Goal: Use online tool/utility

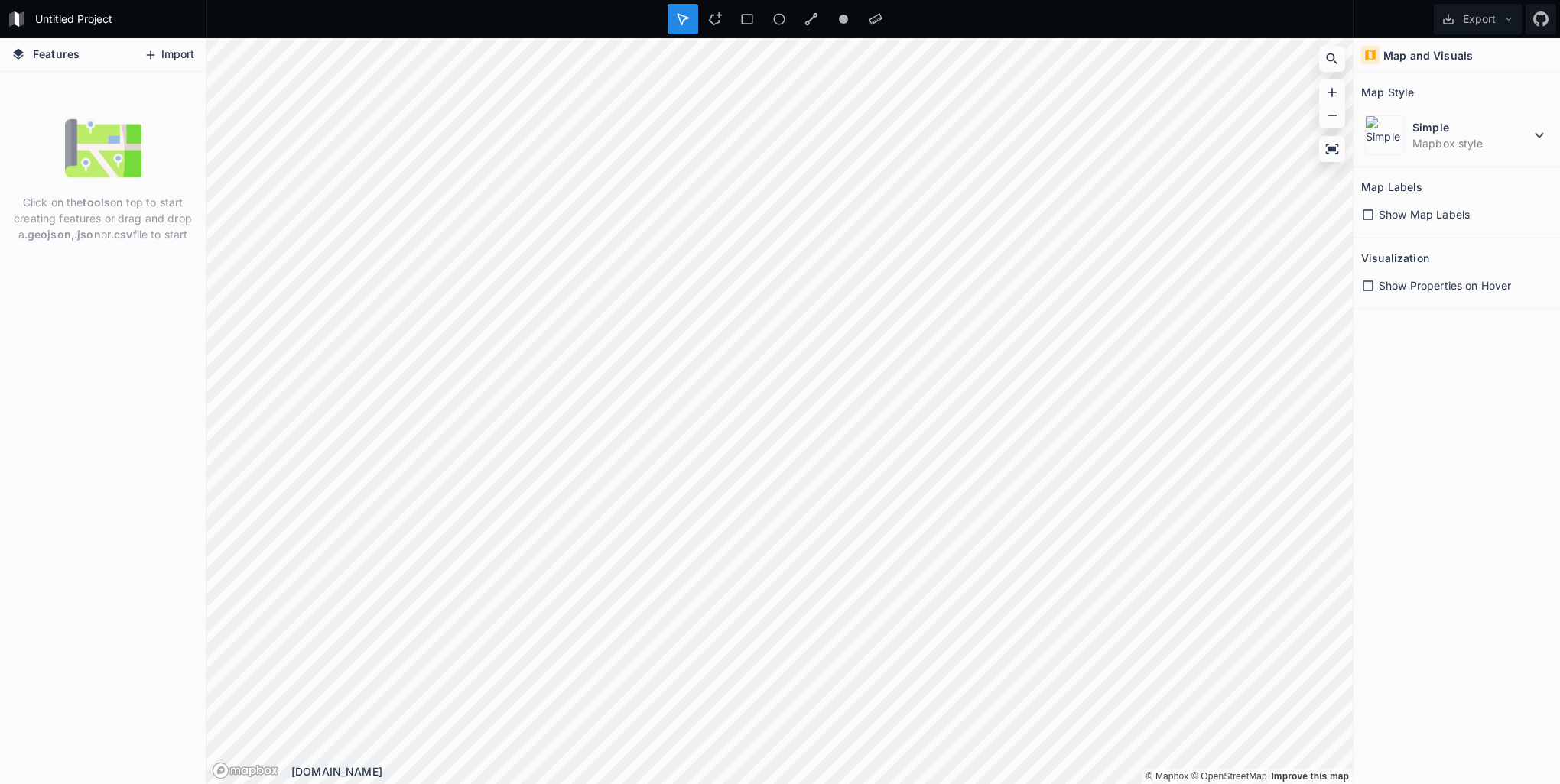
click at [164, 52] on button "Import" at bounding box center [169, 55] width 66 height 24
click at [1367, 215] on icon at bounding box center [1368, 215] width 13 height 13
click at [1367, 215] on icon at bounding box center [1369, 215] width 11 height 11
click at [1367, 215] on icon at bounding box center [1368, 215] width 13 height 13
click at [50, 62] on h4 "Features" at bounding box center [45, 55] width 83 height 33
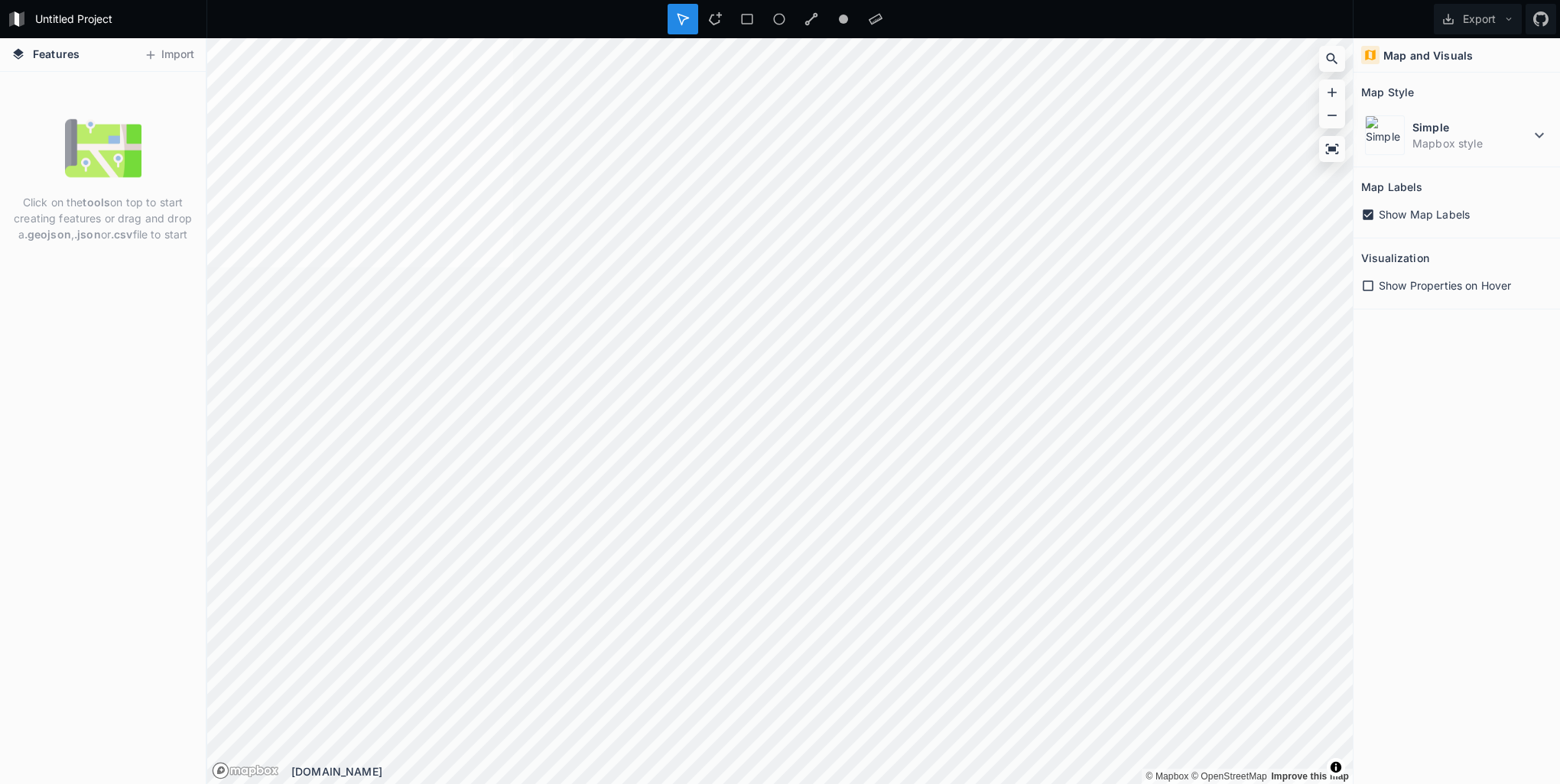
click at [61, 46] on span "Features" at bounding box center [56, 54] width 47 height 16
click at [150, 195] on p "Click on the tools on top to start creating features or drag and drop a .geojso…" at bounding box center [103, 218] width 182 height 48
click at [682, 30] on div at bounding box center [682, 19] width 30 height 30
click at [1369, 280] on icon at bounding box center [1368, 285] width 13 height 13
click at [1370, 285] on icon at bounding box center [1369, 286] width 11 height 11
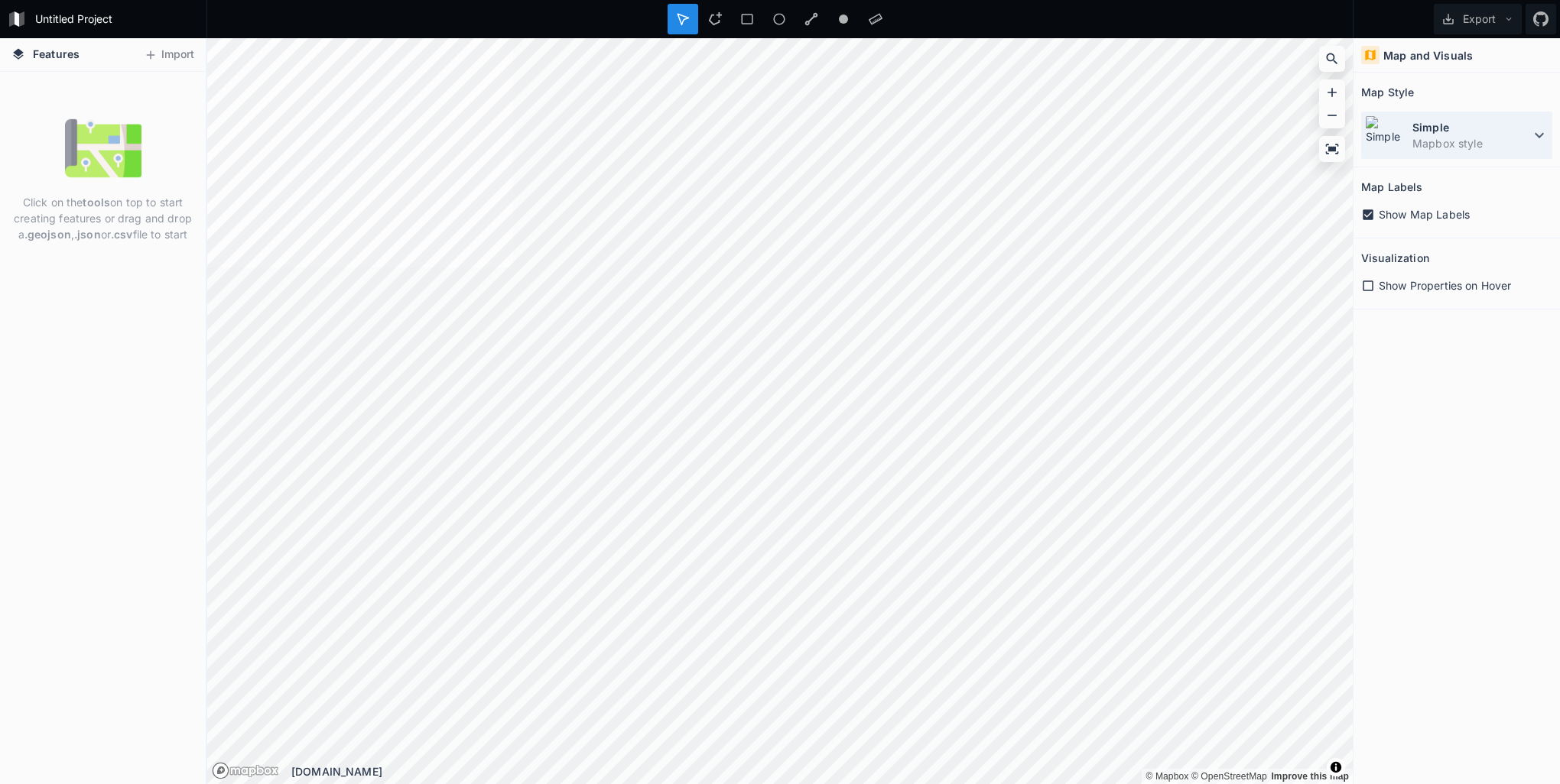
click at [1509, 131] on dt "Simple" at bounding box center [1471, 127] width 118 height 16
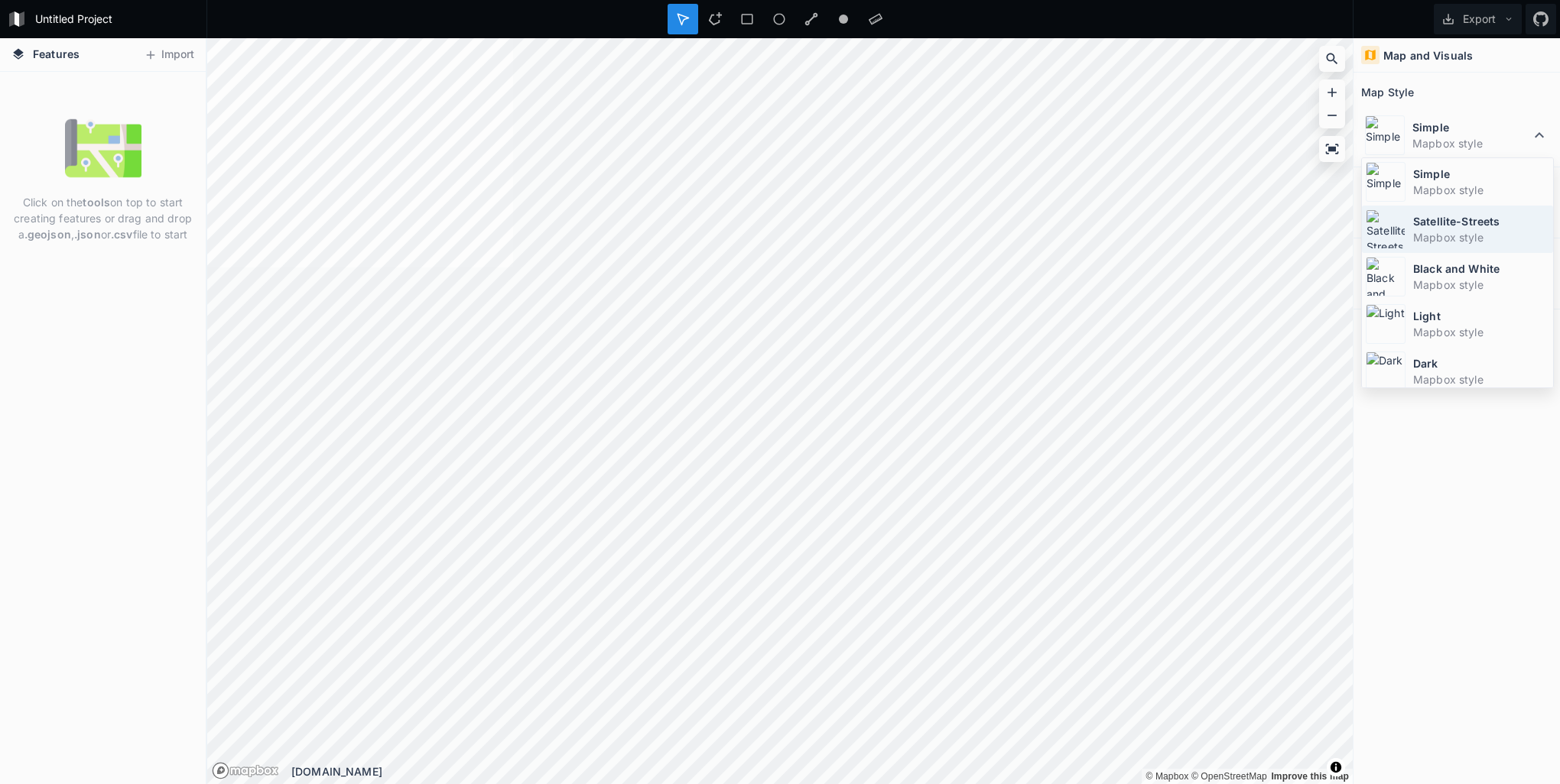
click at [1450, 233] on dd "Mapbox style" at bounding box center [1481, 237] width 136 height 16
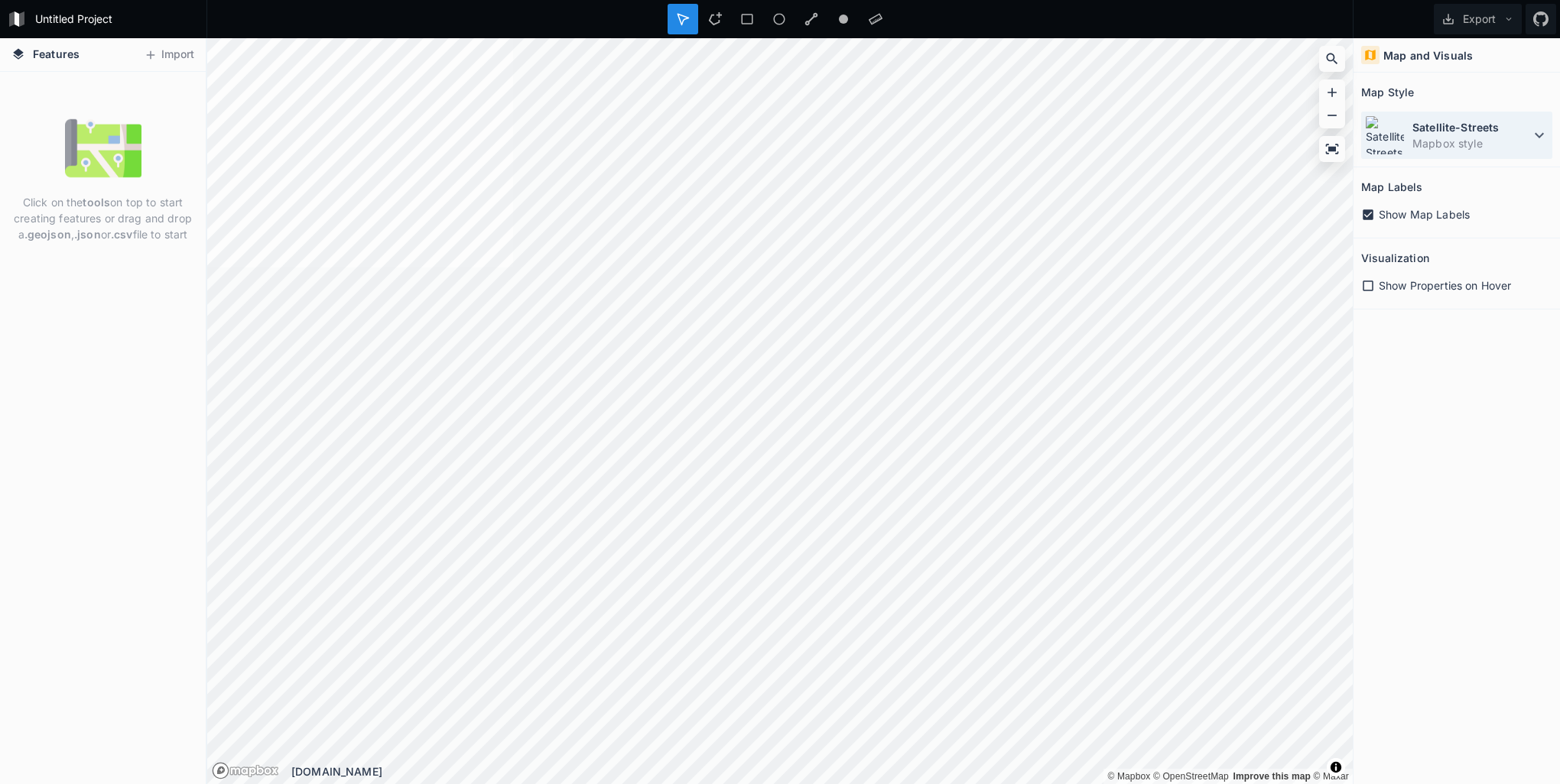
click at [1481, 140] on dd "Mapbox style" at bounding box center [1471, 143] width 118 height 16
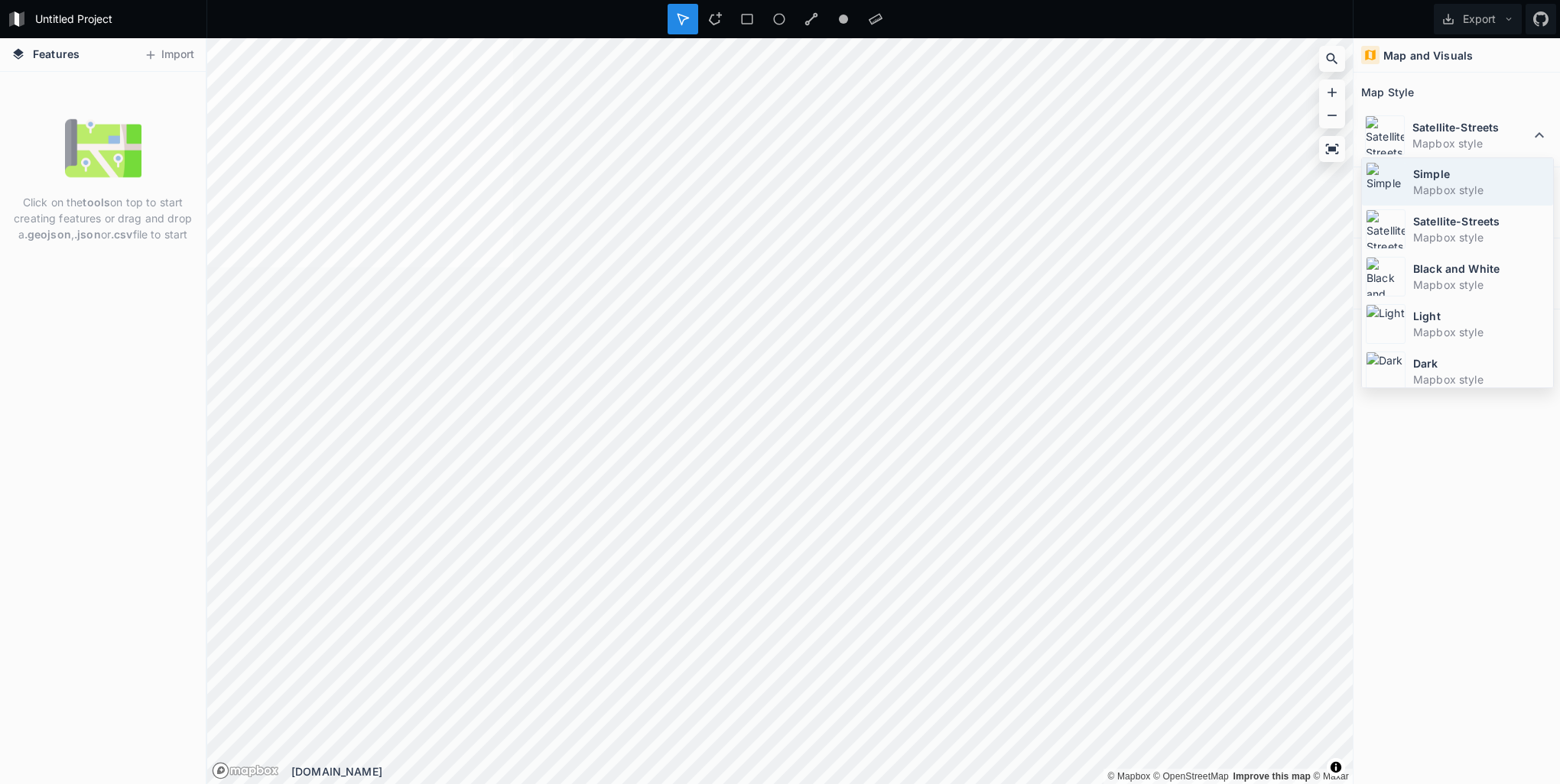
click at [1445, 181] on dt "Simple" at bounding box center [1481, 174] width 136 height 16
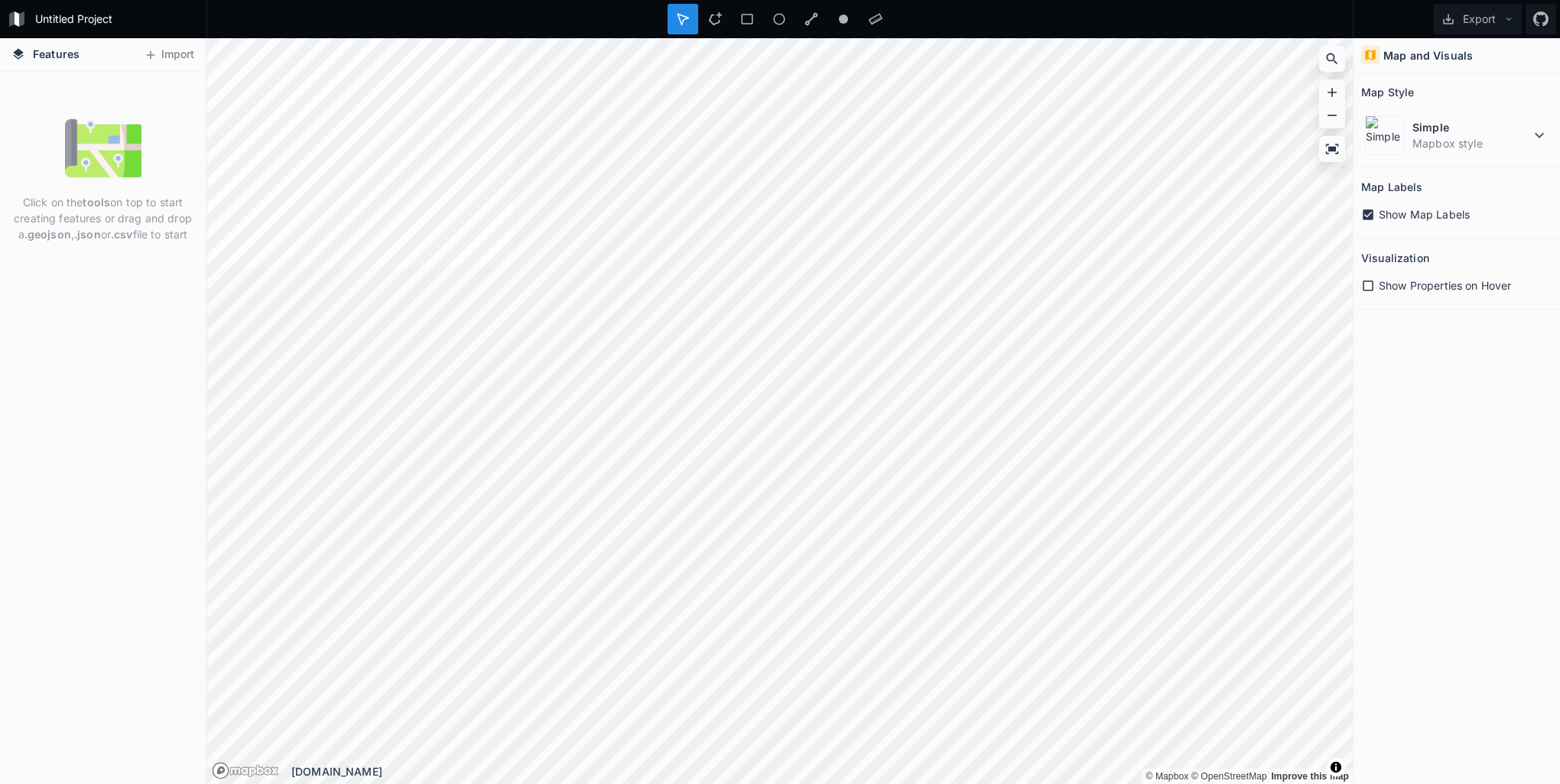
click at [1389, 55] on h4 "Map and Visuals" at bounding box center [1429, 55] width 89 height 16
drag, startPoint x: 1416, startPoint y: 57, endPoint x: 1406, endPoint y: 45, distance: 15.6
click at [1406, 45] on div "Map and Visuals" at bounding box center [1456, 55] width 207 height 34
click at [63, 56] on span "Features" at bounding box center [56, 54] width 47 height 16
click at [149, 46] on button "Import" at bounding box center [169, 55] width 66 height 24
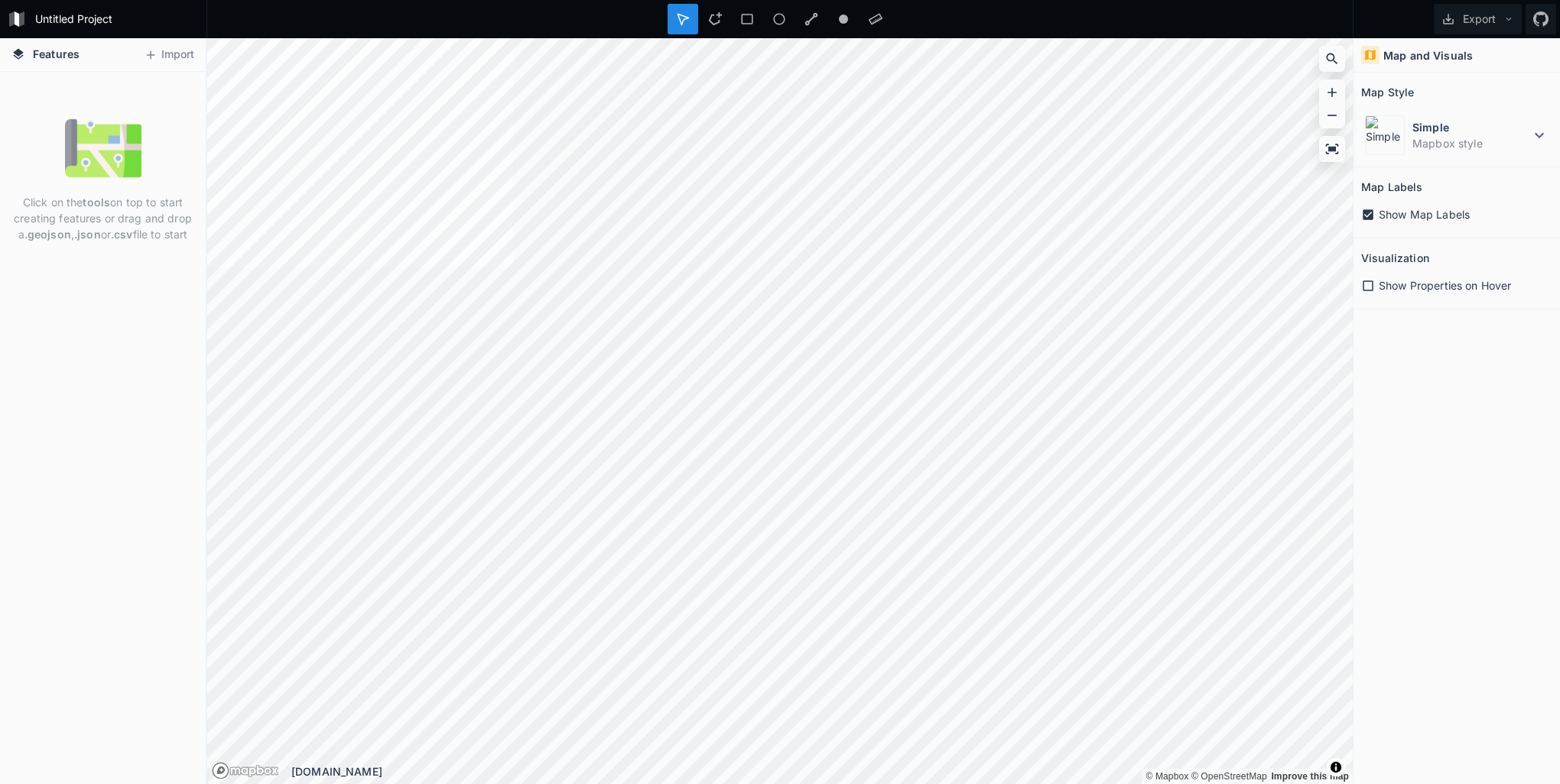
drag, startPoint x: 64, startPoint y: 54, endPoint x: 50, endPoint y: 55, distance: 14.0
click at [50, 55] on span "Features" at bounding box center [56, 54] width 47 height 16
drag, startPoint x: 50, startPoint y: 55, endPoint x: 8, endPoint y: 45, distance: 43.2
click at [8, 45] on h4 "Features" at bounding box center [45, 55] width 83 height 33
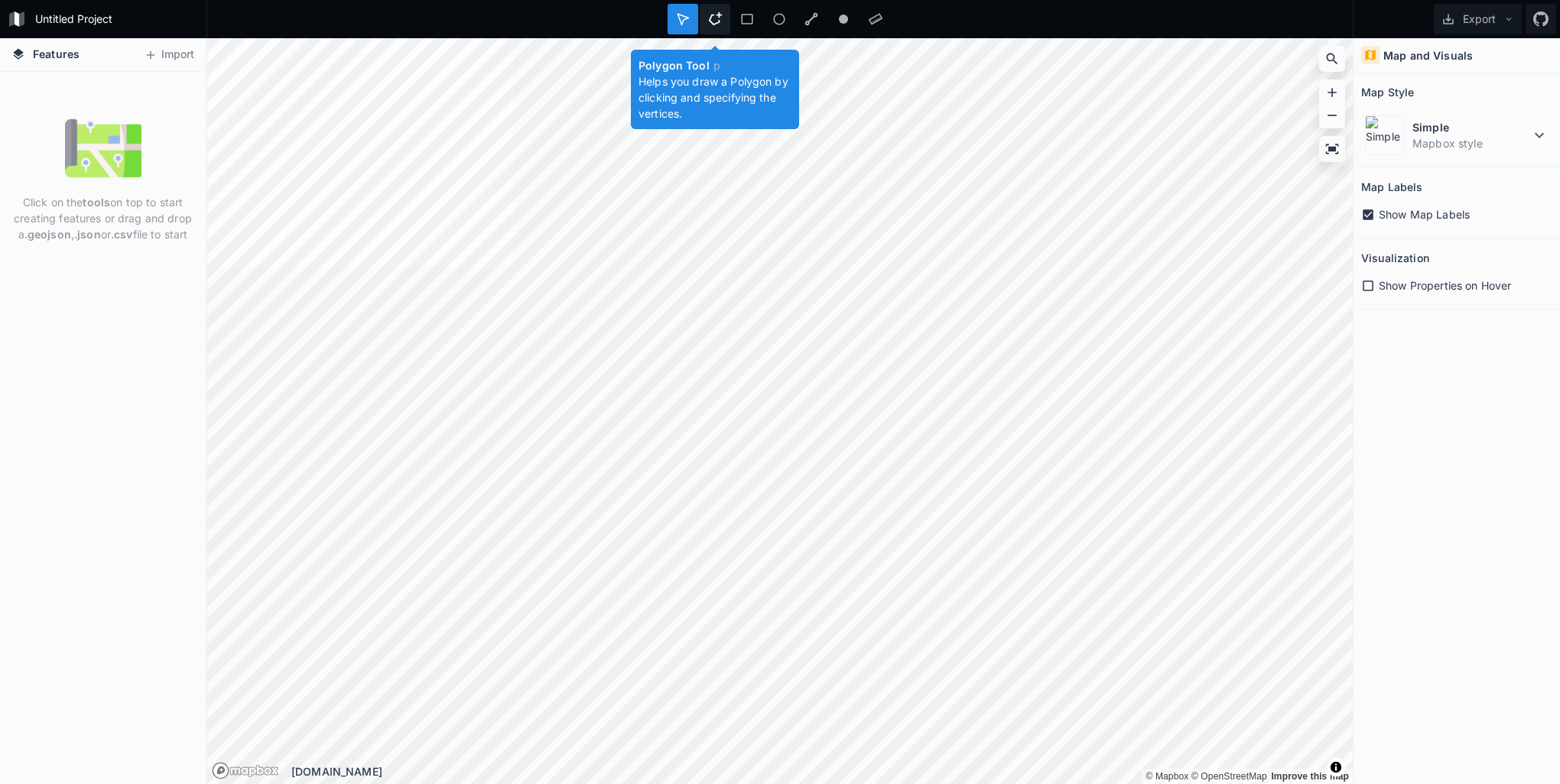
click at [707, 21] on div at bounding box center [715, 19] width 30 height 30
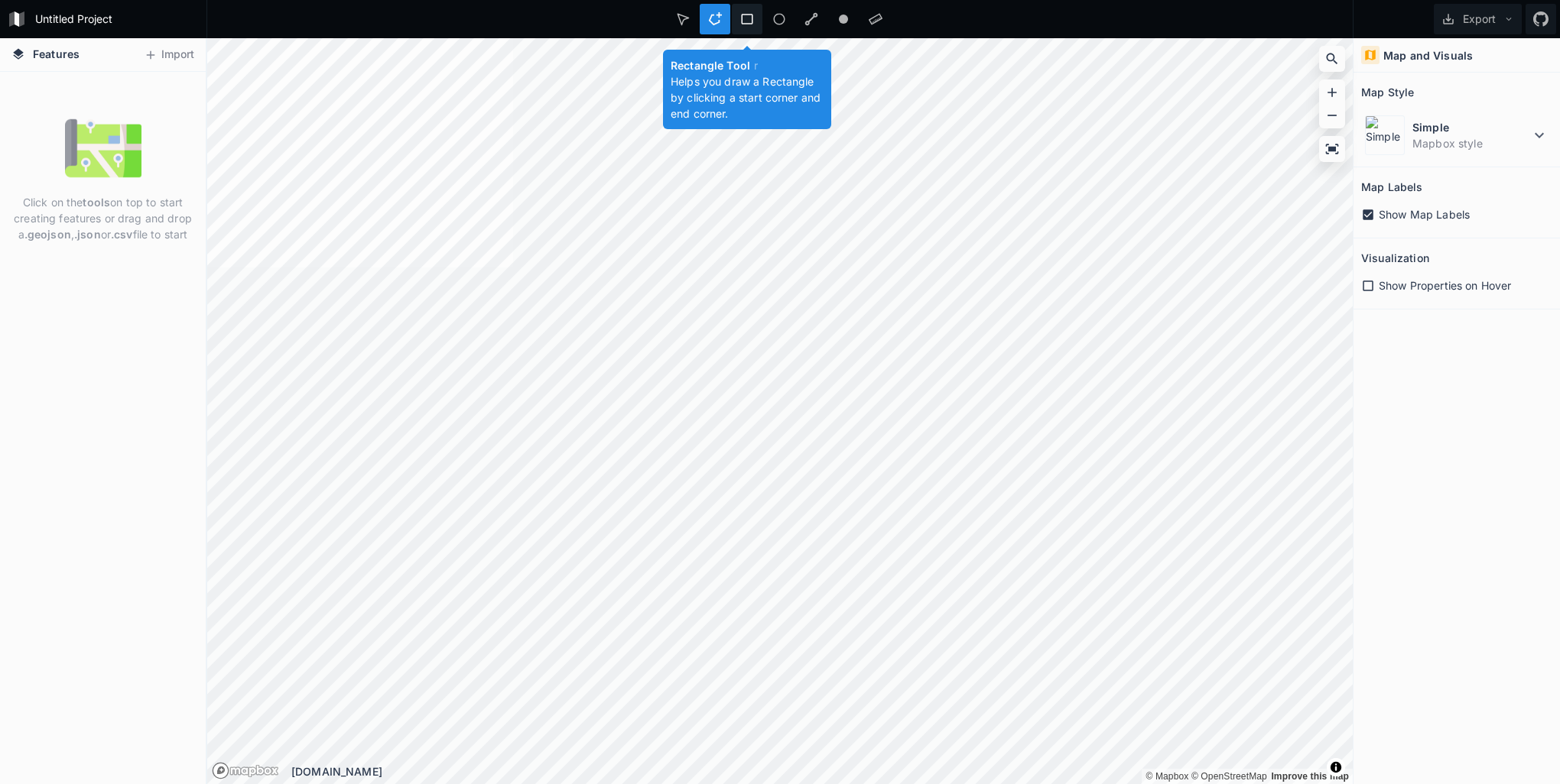
click at [750, 8] on div at bounding box center [747, 19] width 30 height 30
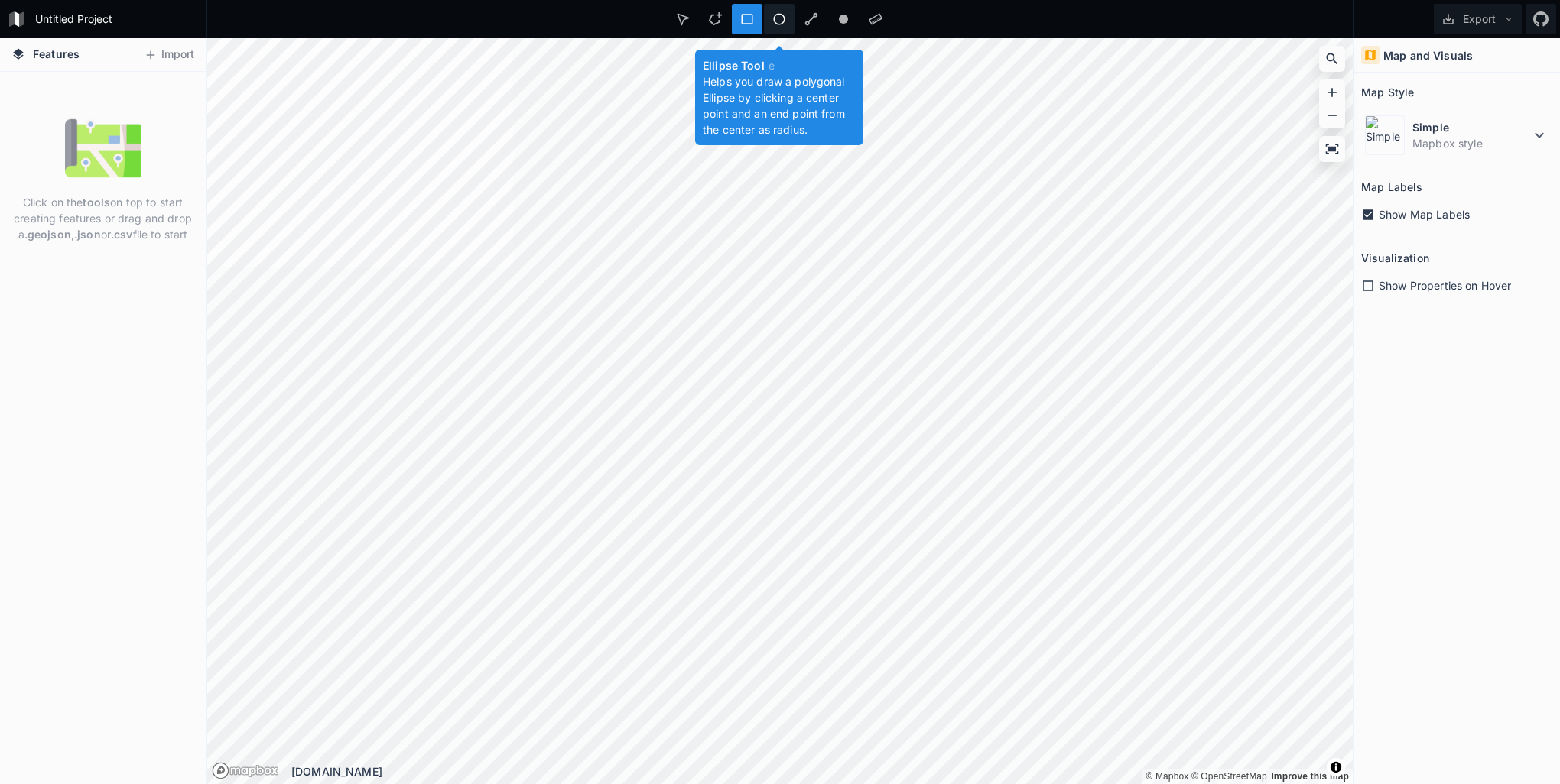
click at [773, 13] on icon at bounding box center [779, 19] width 13 height 13
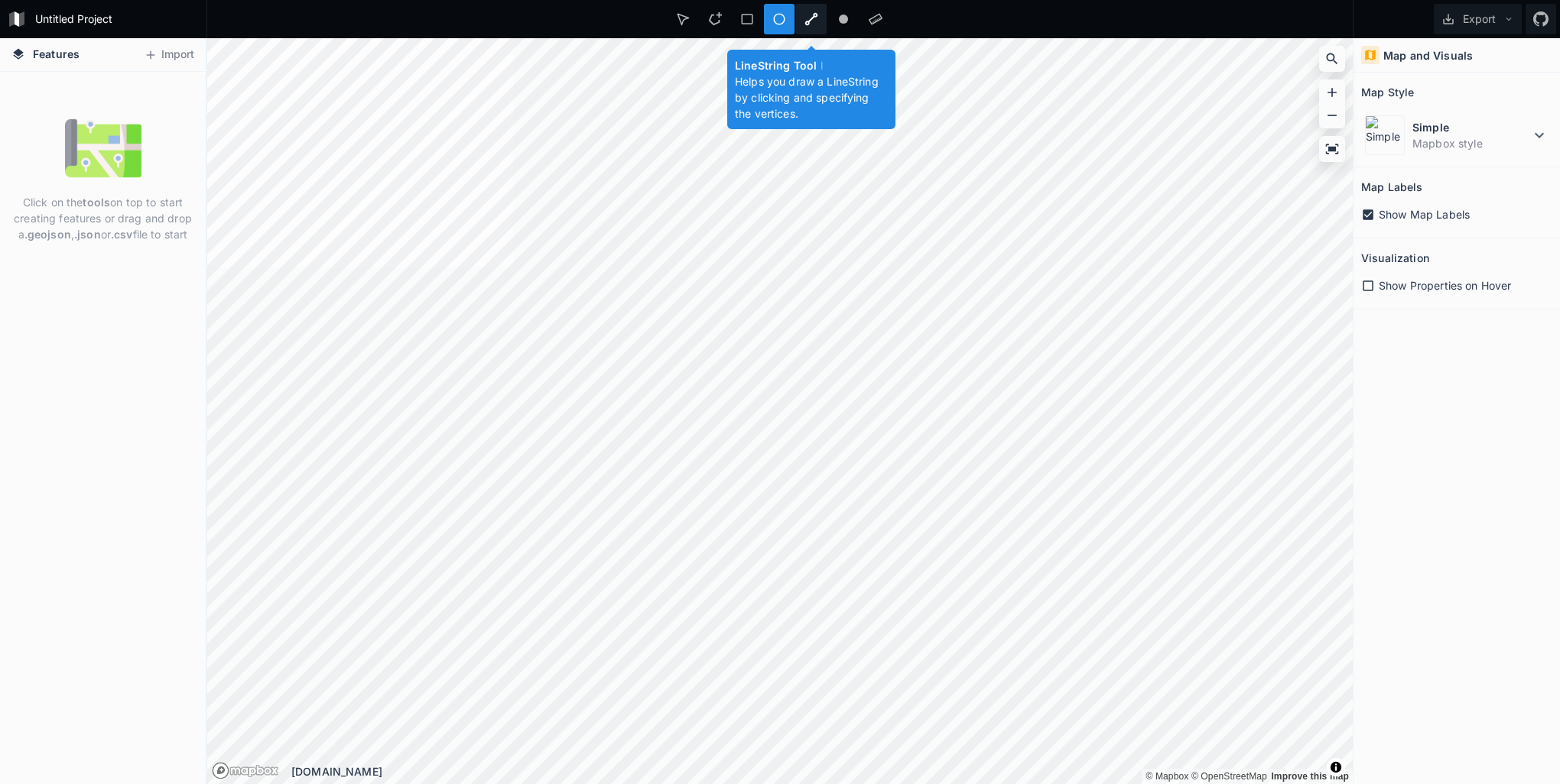
click at [807, 23] on icon at bounding box center [810, 19] width 13 height 13
click at [831, 23] on div at bounding box center [844, 19] width 30 height 30
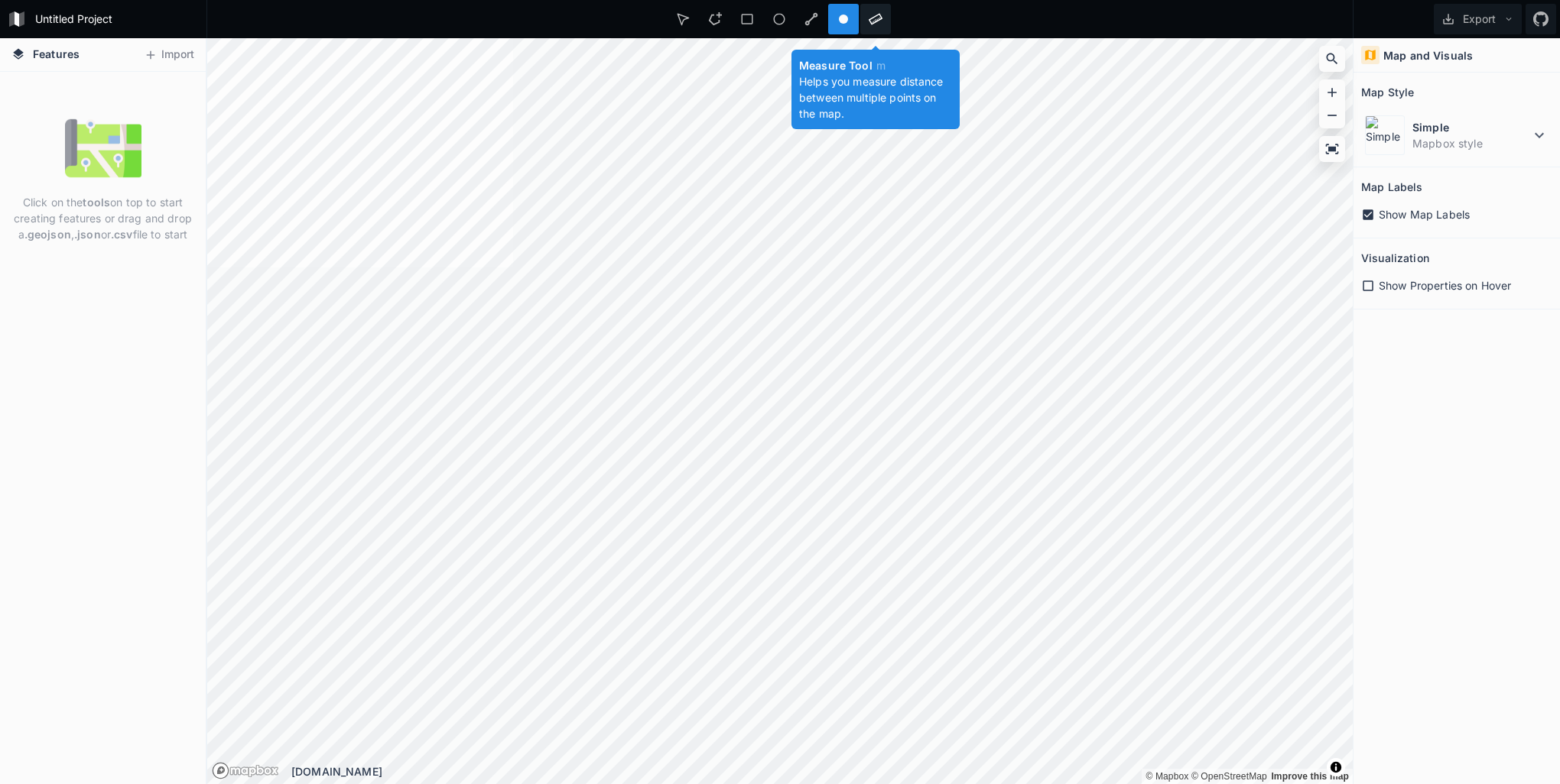
click at [868, 24] on div at bounding box center [876, 19] width 30 height 30
